Goal: Transaction & Acquisition: Purchase product/service

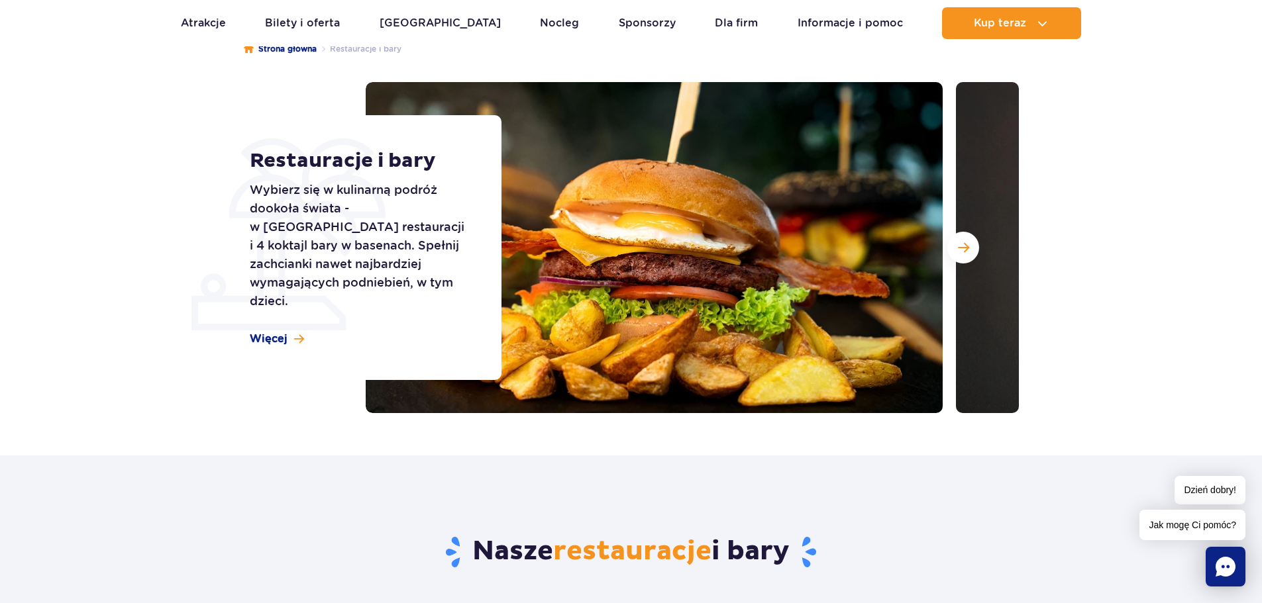
scroll to position [199, 0]
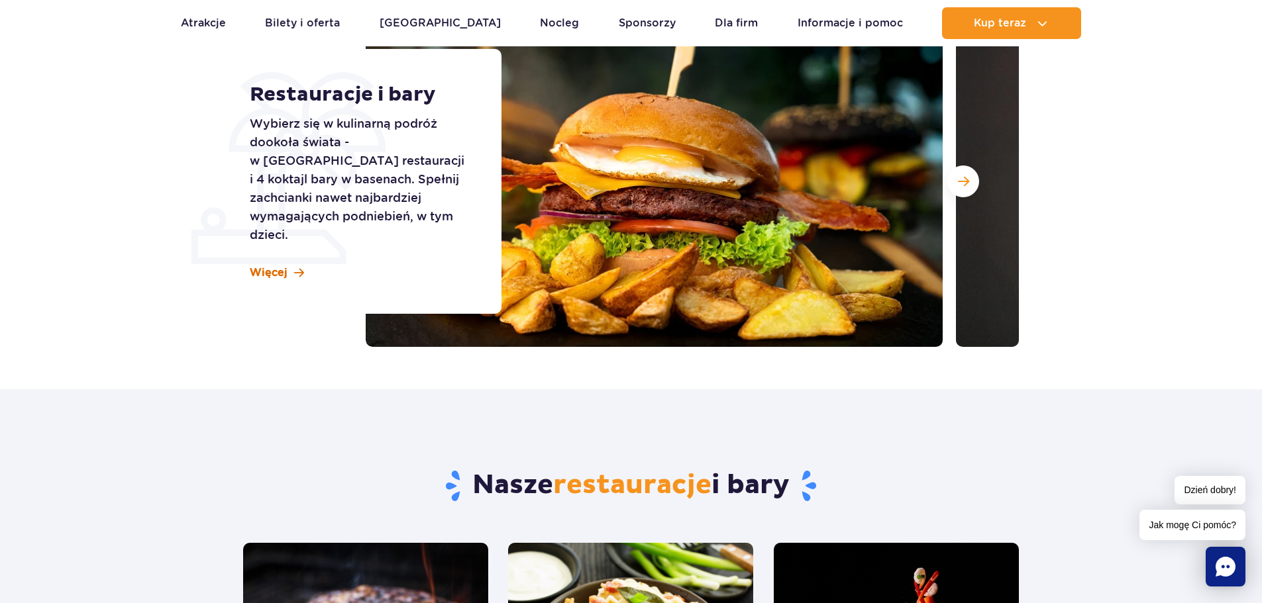
click at [276, 266] on span "Więcej" at bounding box center [269, 273] width 38 height 15
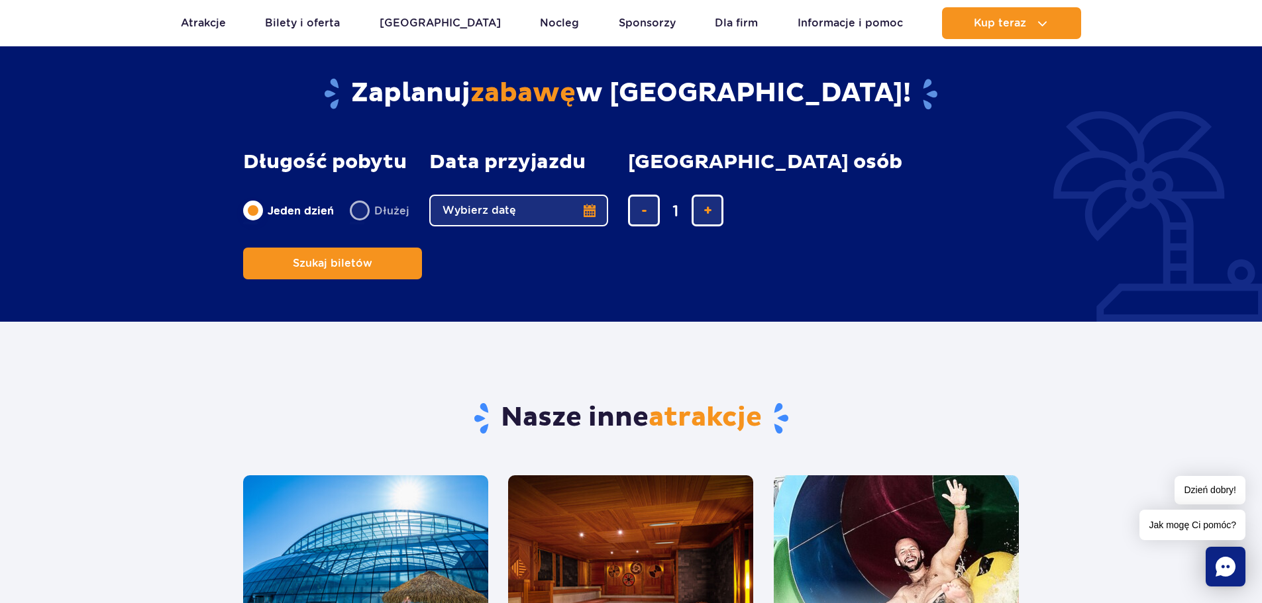
scroll to position [1515, 0]
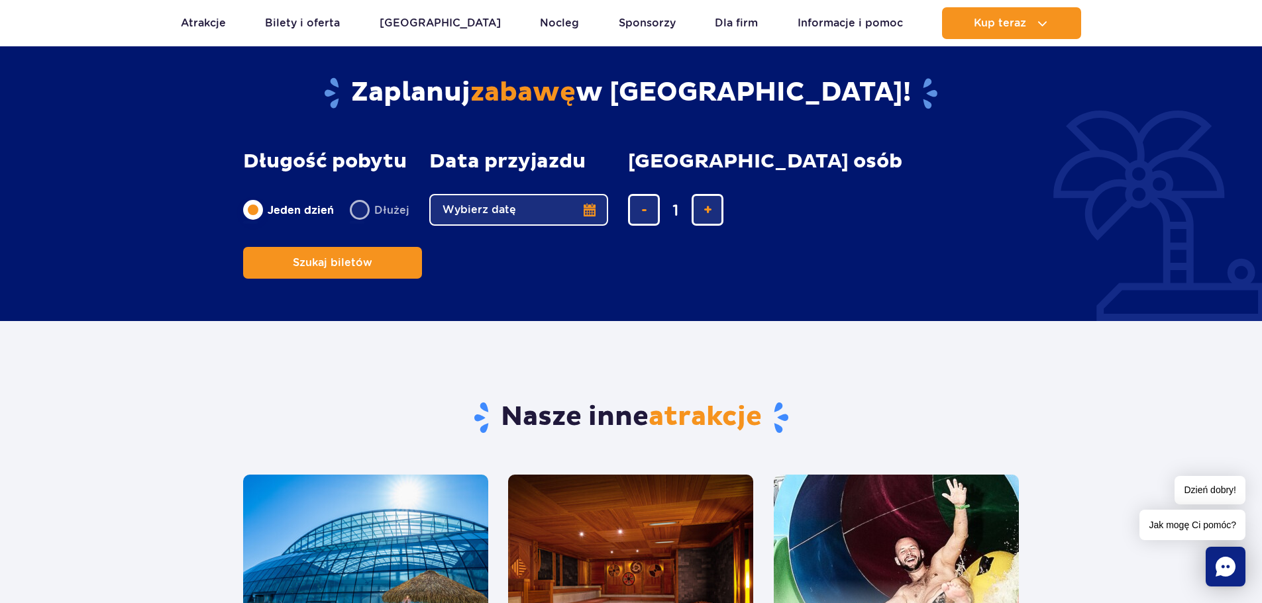
click at [589, 211] on button "Wybierz datę" at bounding box center [518, 210] width 179 height 32
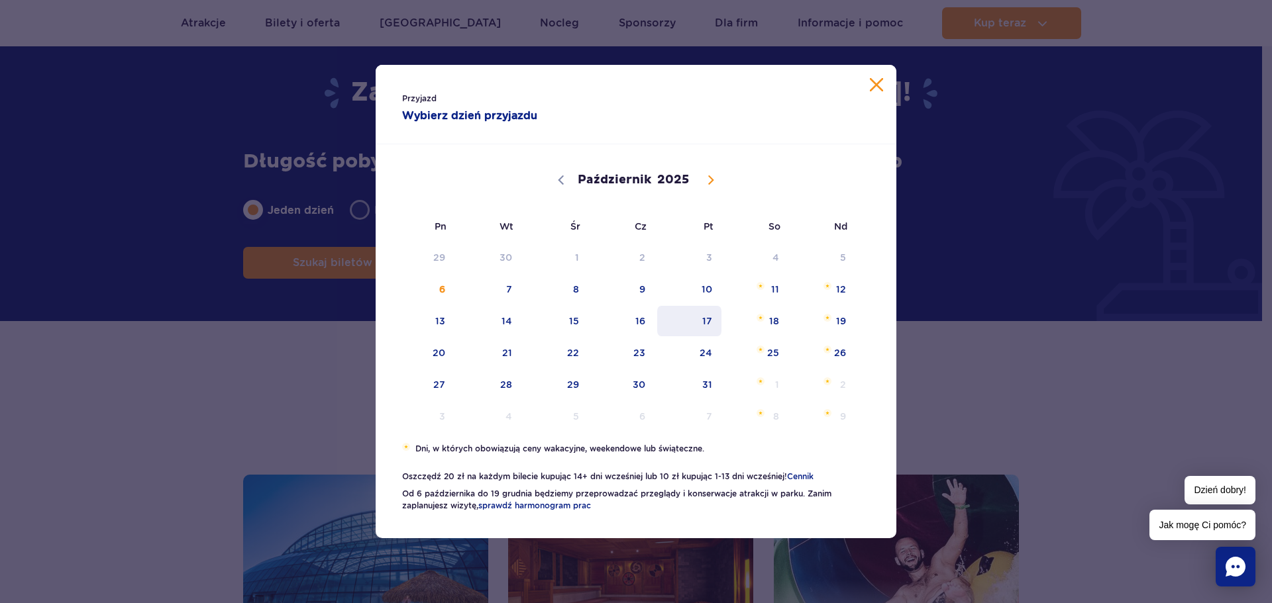
click at [709, 325] on span "17" at bounding box center [689, 321] width 67 height 30
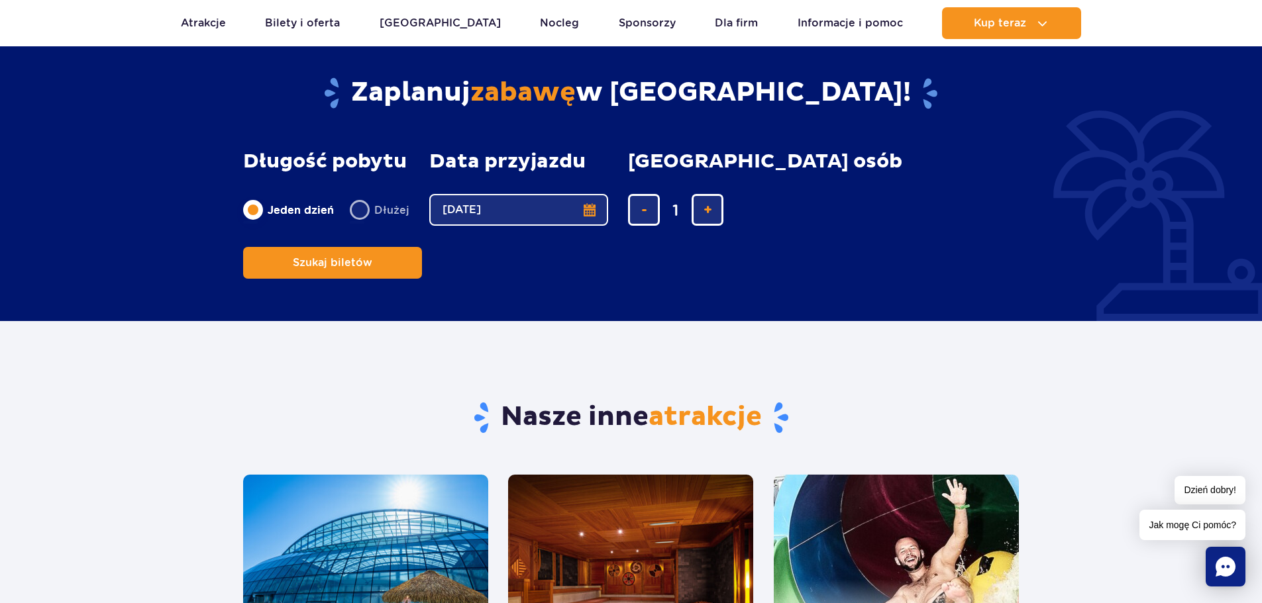
click at [380, 208] on label "Dłużej" at bounding box center [380, 210] width 60 height 28
click at [364, 221] on input "Dłużej" at bounding box center [357, 222] width 15 height 3
radio input "false"
radio input "true"
click at [590, 211] on button "Wybierz datę" at bounding box center [518, 210] width 179 height 32
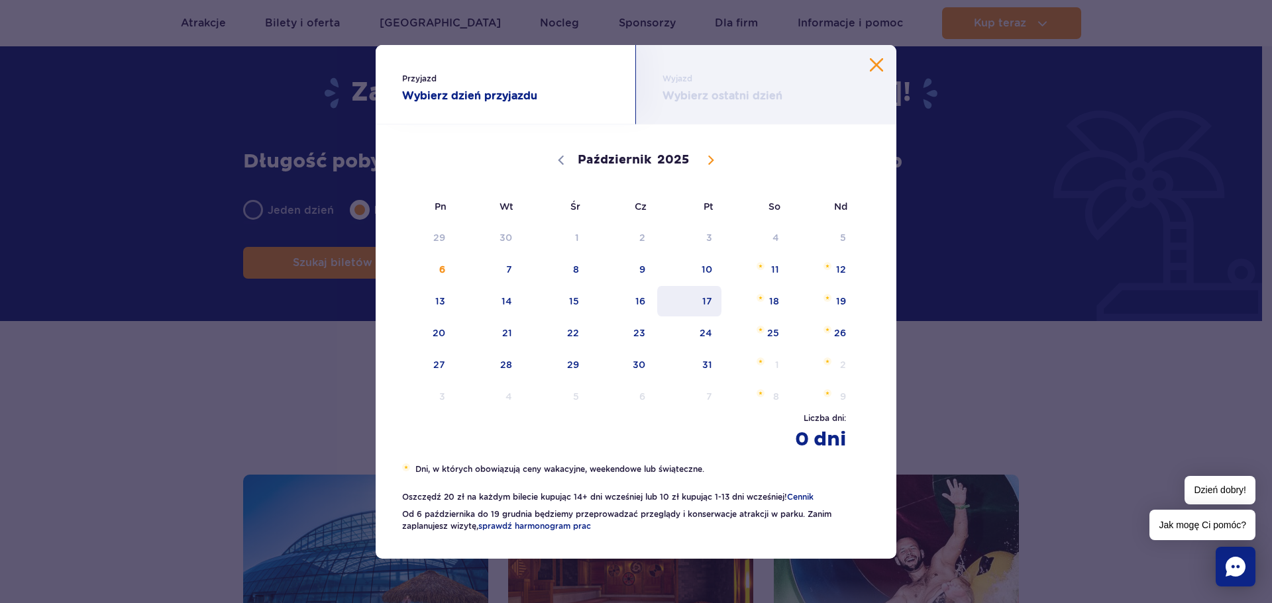
click at [705, 301] on span "17" at bounding box center [689, 301] width 67 height 30
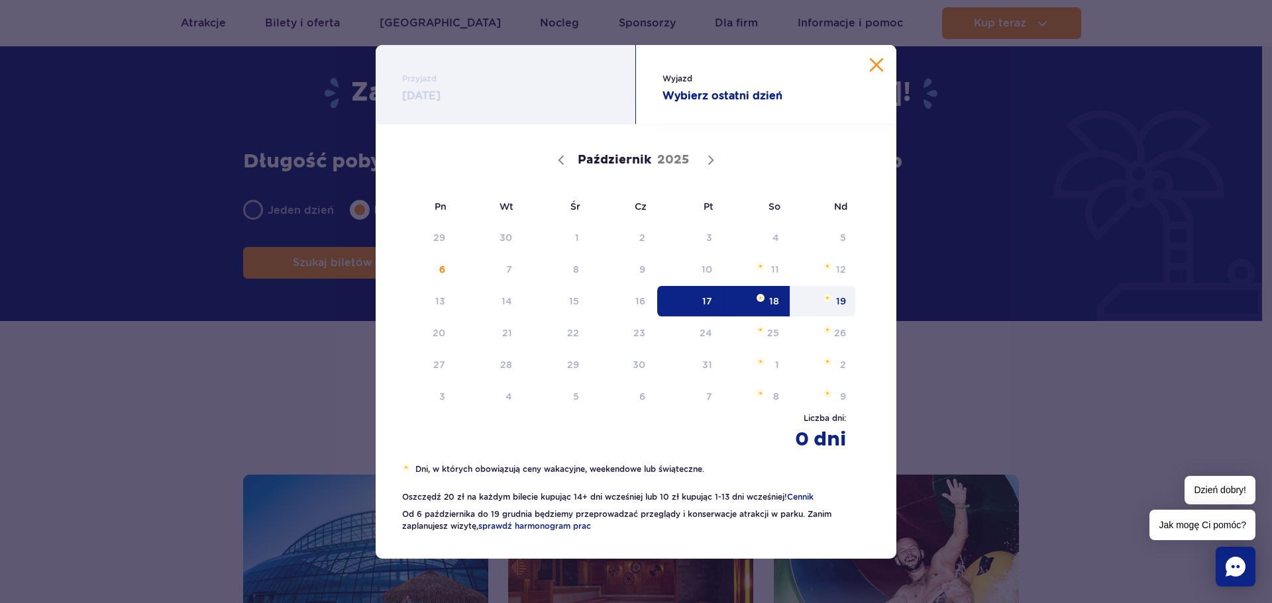
click at [838, 299] on span "19" at bounding box center [822, 301] width 67 height 30
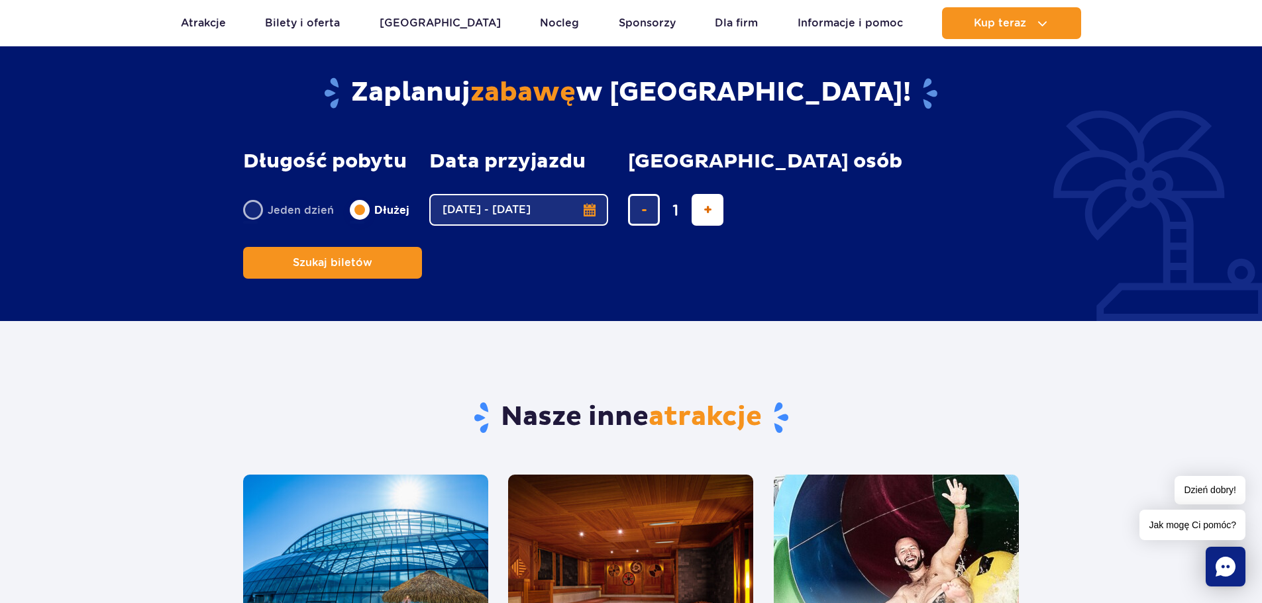
click at [705, 210] on span "dodaj bilet" at bounding box center [707, 210] width 9 height 0
type input "2"
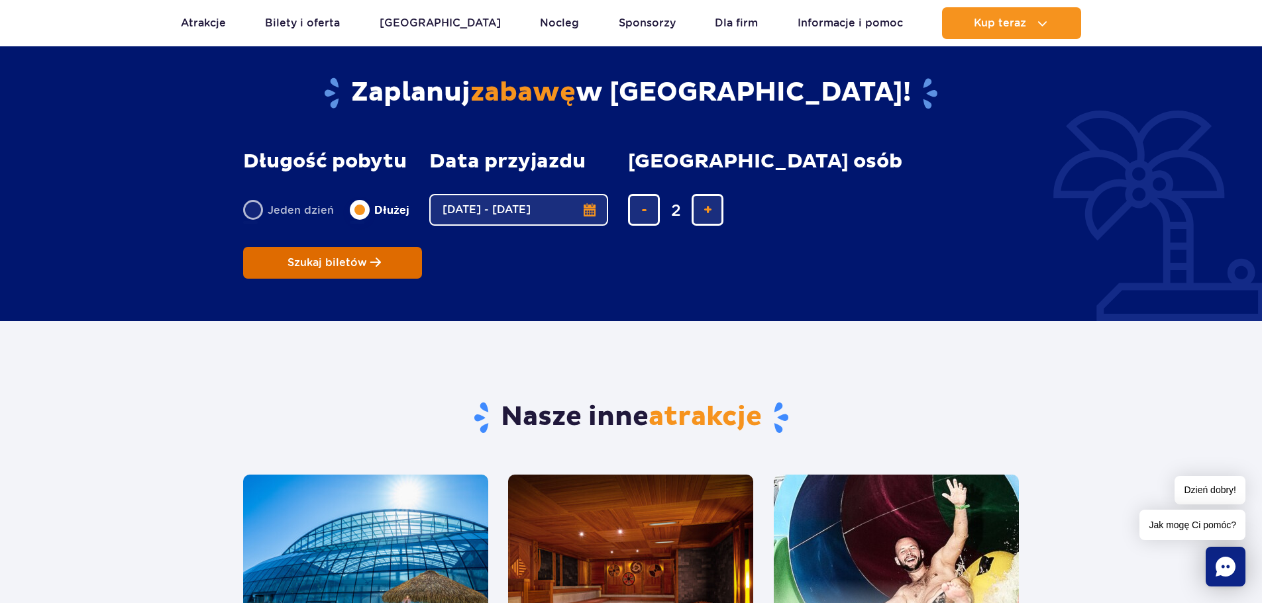
click at [367, 257] on span "Szukaj biletów" at bounding box center [326, 263] width 79 height 12
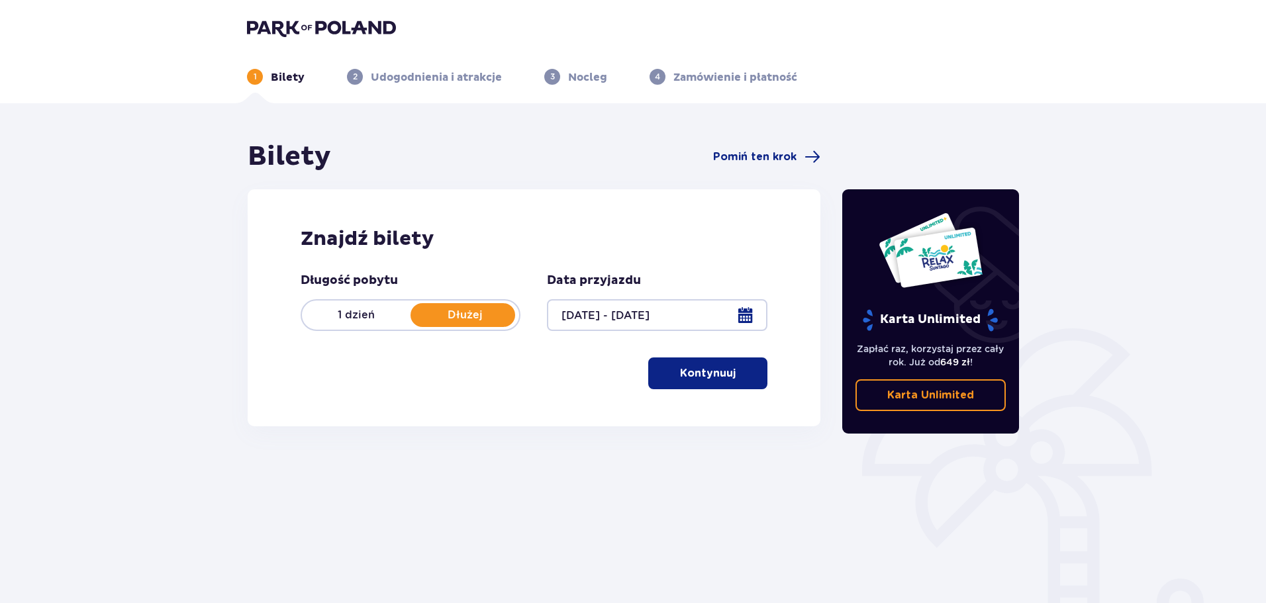
click at [465, 316] on p "Dłużej" at bounding box center [465, 315] width 109 height 15
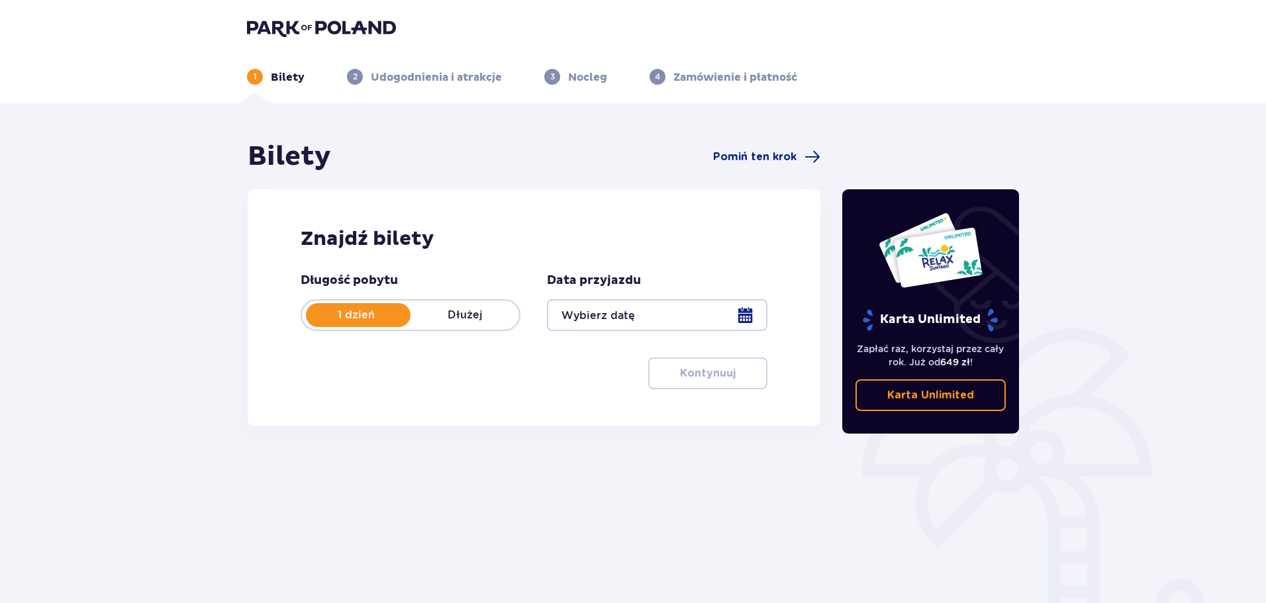
click at [465, 316] on p "Dłużej" at bounding box center [465, 315] width 109 height 15
click at [750, 315] on div at bounding box center [657, 315] width 220 height 32
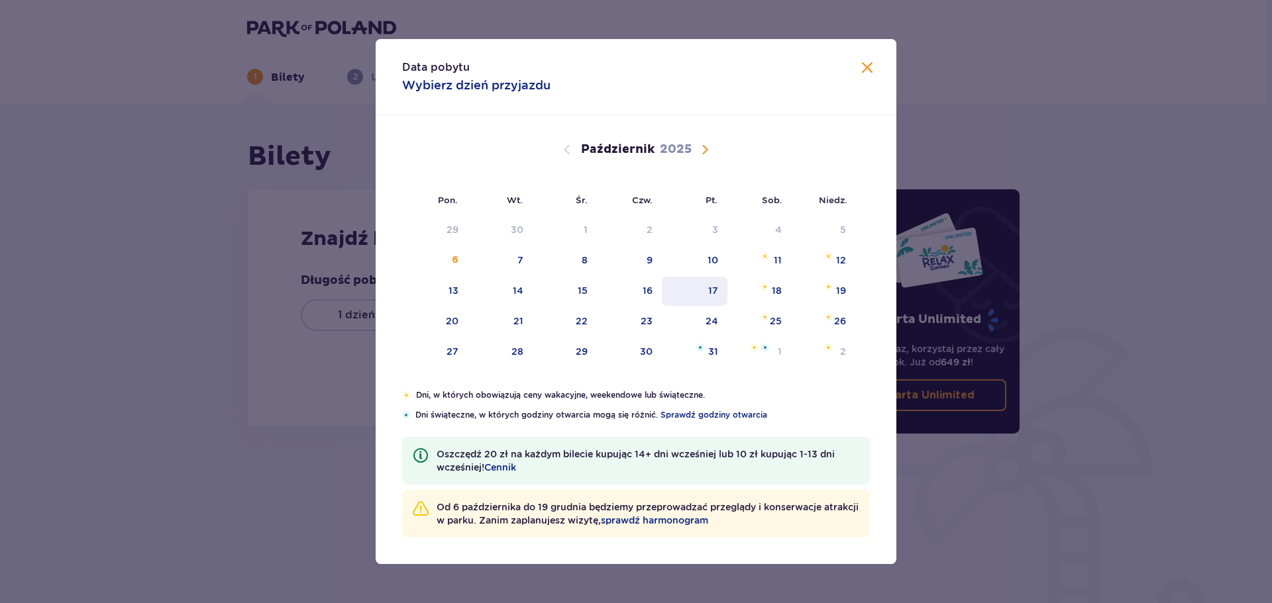
click at [717, 293] on div "17" at bounding box center [713, 290] width 10 height 13
click at [846, 287] on div "19" at bounding box center [823, 291] width 64 height 29
type input "[DATE] - [DATE]"
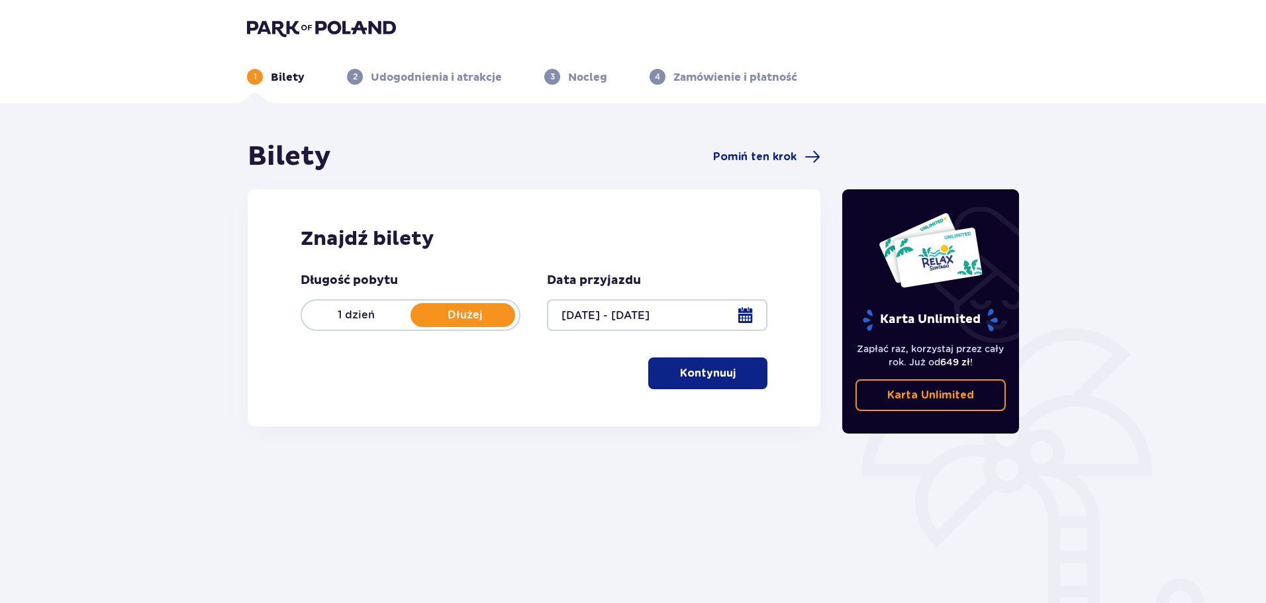
click at [700, 369] on p "Kontynuuj" at bounding box center [708, 373] width 56 height 15
